Goal: Navigation & Orientation: Go to known website

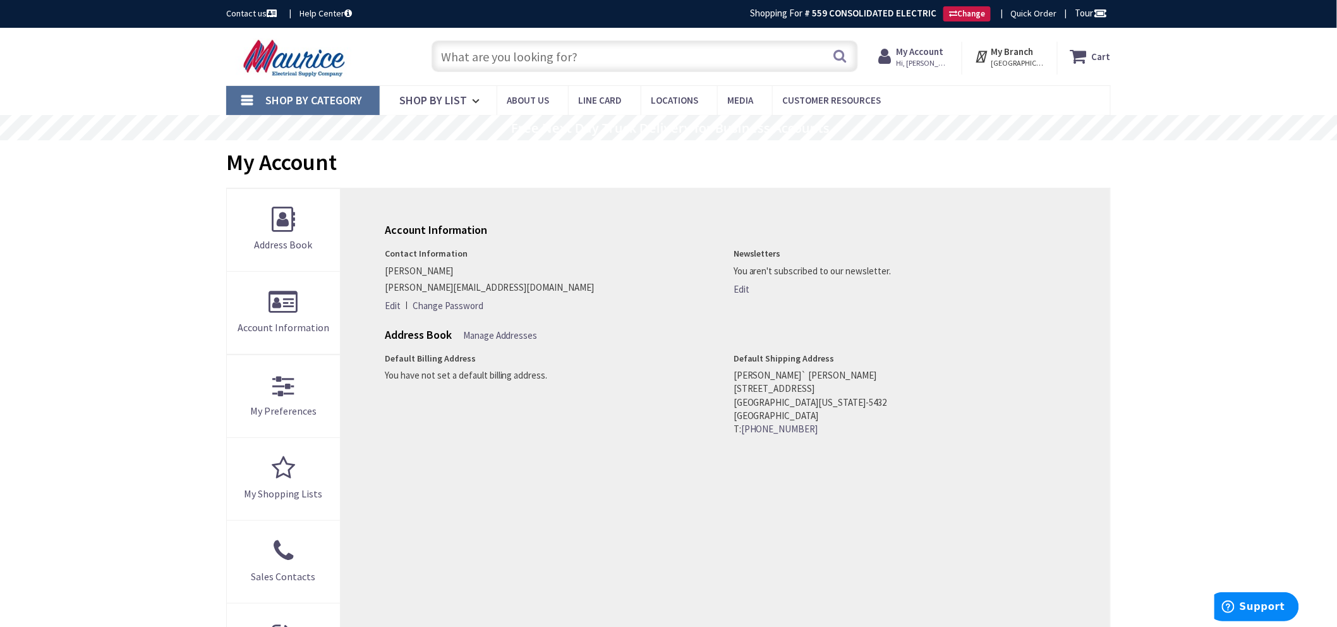
click at [294, 54] on img at bounding box center [296, 58] width 140 height 39
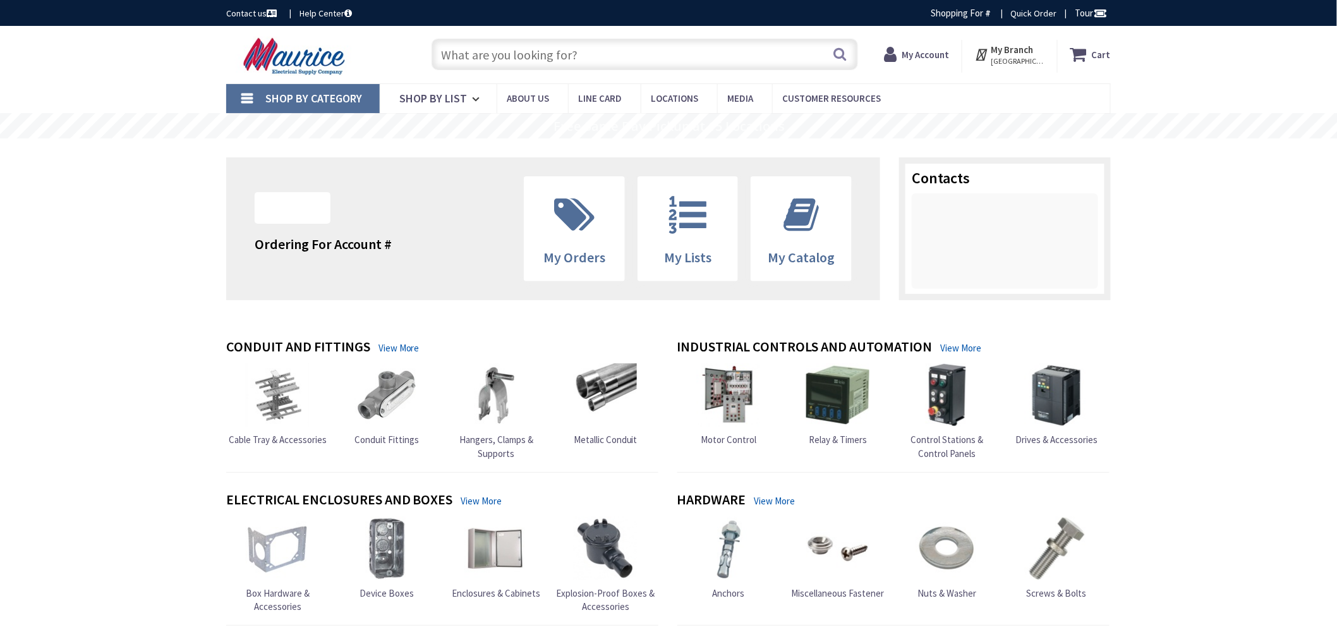
type input "[STREET_ADDRESS][PERSON_NAME]"
